Goal: Transaction & Acquisition: Book appointment/travel/reservation

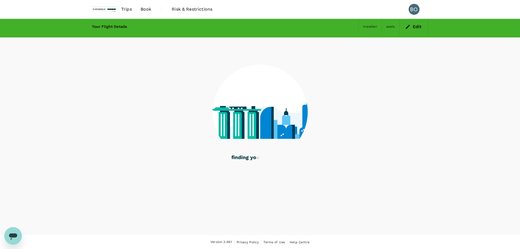
click at [364, 123] on div at bounding box center [260, 108] width 336 height 142
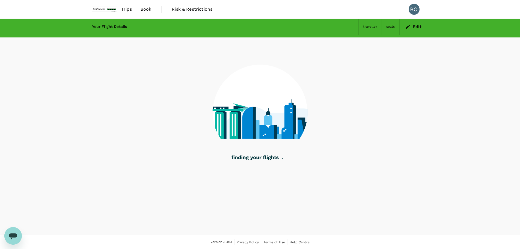
click at [330, 116] on div at bounding box center [260, 108] width 336 height 142
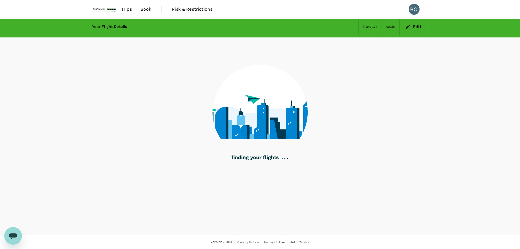
click at [331, 137] on div at bounding box center [260, 108] width 336 height 142
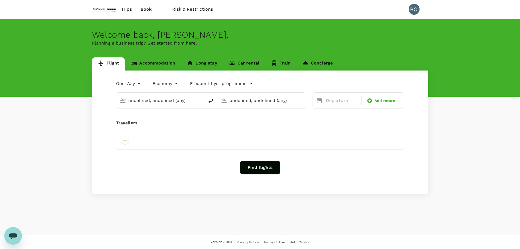
type input "roundtrip"
type input "Singapore Changi (SIN)"
type input "[GEOGRAPHIC_DATA], [GEOGRAPHIC_DATA] (any)"
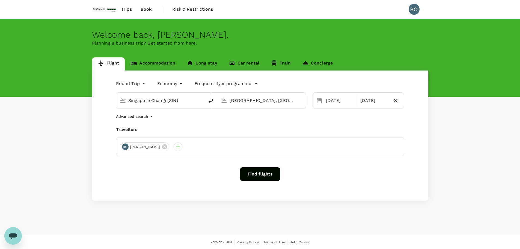
click at [228, 129] on div "Travellers" at bounding box center [260, 129] width 288 height 7
click at [266, 174] on button "Find flights" at bounding box center [260, 174] width 40 height 14
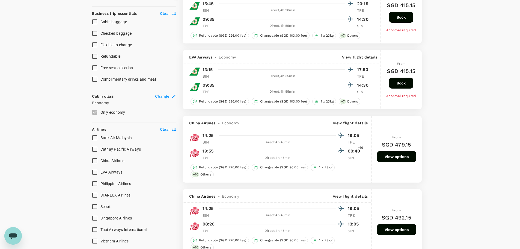
scroll to position [246, 0]
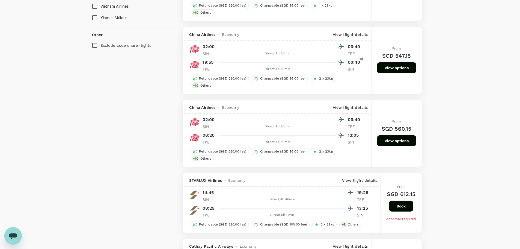
scroll to position [546, 0]
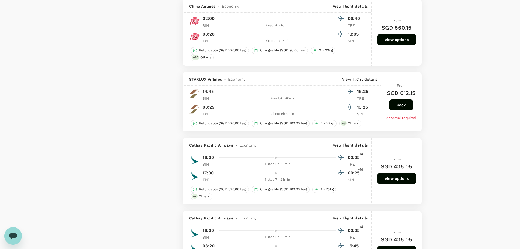
type input "1410"
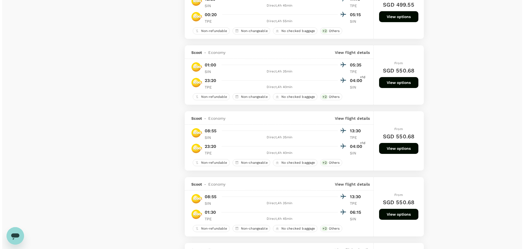
scroll to position [1064, 0]
